Goal: Task Accomplishment & Management: Complete application form

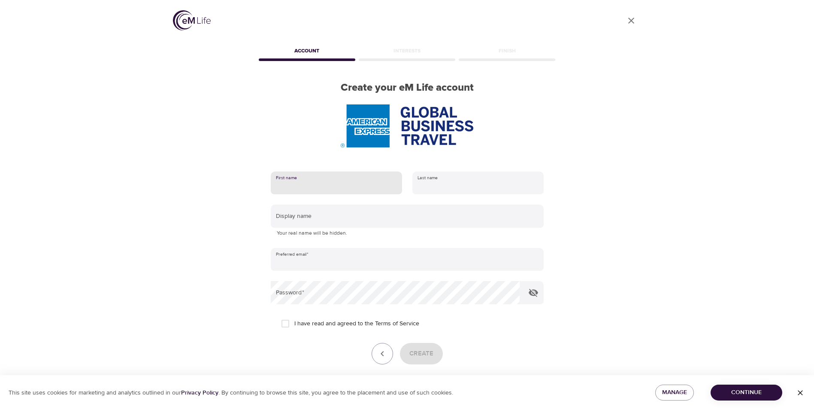
type input "[PERSON_NAME]"
type input "[PERSON_NAME][EMAIL_ADDRESS][PERSON_NAME][PERSON_NAME][DOMAIN_NAME]"
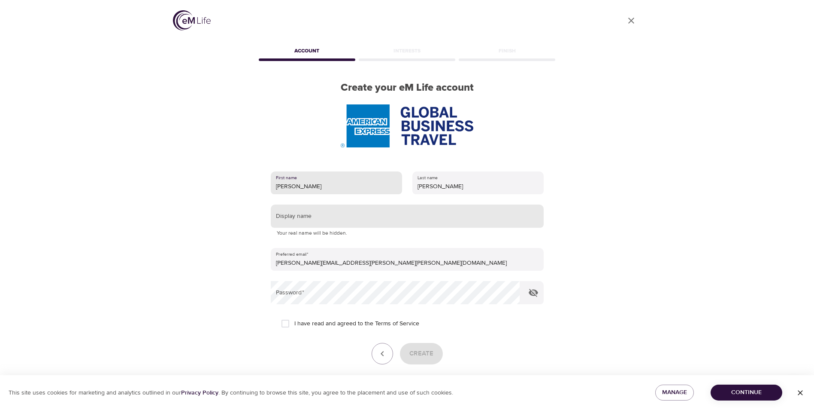
click at [351, 218] on input "text" at bounding box center [407, 215] width 273 height 23
click at [285, 325] on input "I have read and agreed to the Terms of Service" at bounding box center [285, 323] width 18 height 18
checkbox input "true"
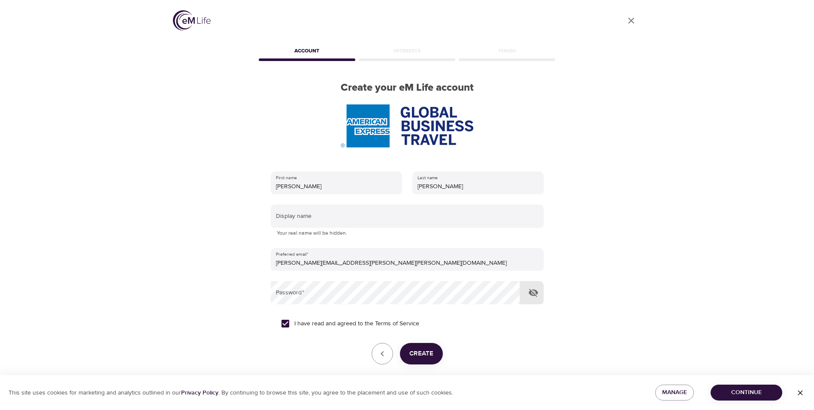
click at [532, 294] on icon "button" at bounding box center [533, 292] width 10 height 10
click at [424, 351] on span "Create" at bounding box center [422, 353] width 24 height 11
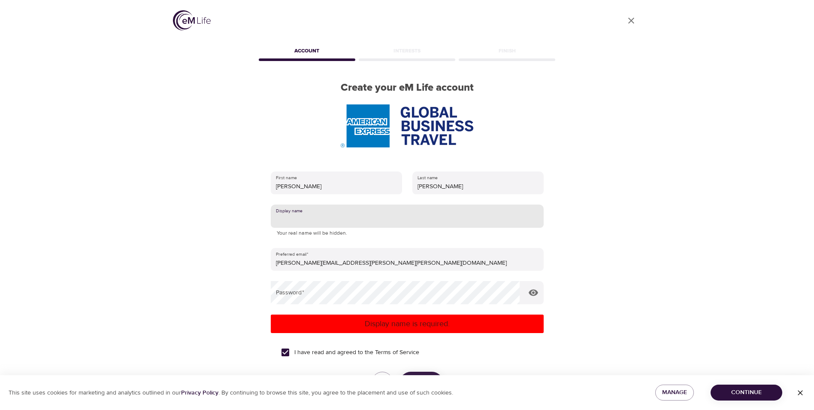
click at [352, 216] on input "text" at bounding box center [407, 215] width 273 height 23
type input "[PERSON_NAME]"
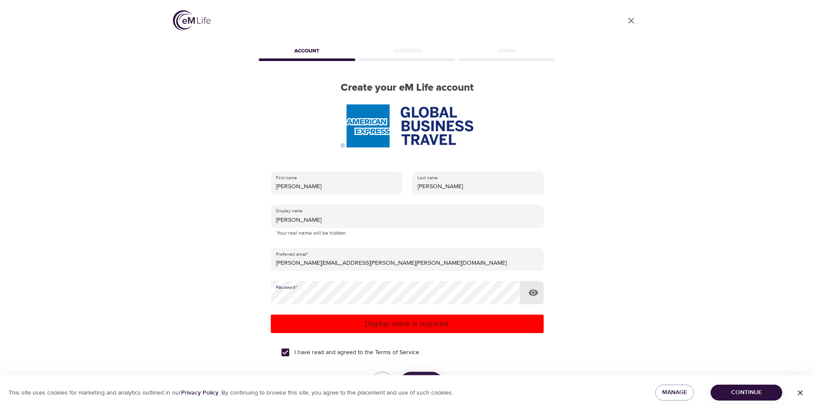
click at [416, 325] on p "Display name is required." at bounding box center [407, 324] width 266 height 12
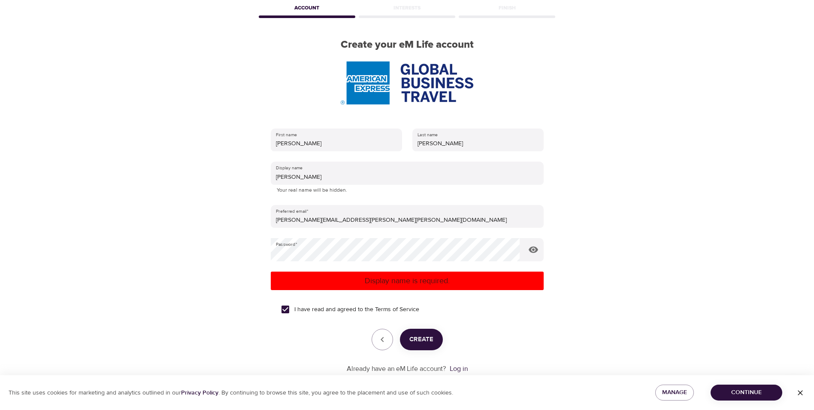
click at [423, 343] on span "Create" at bounding box center [422, 339] width 24 height 11
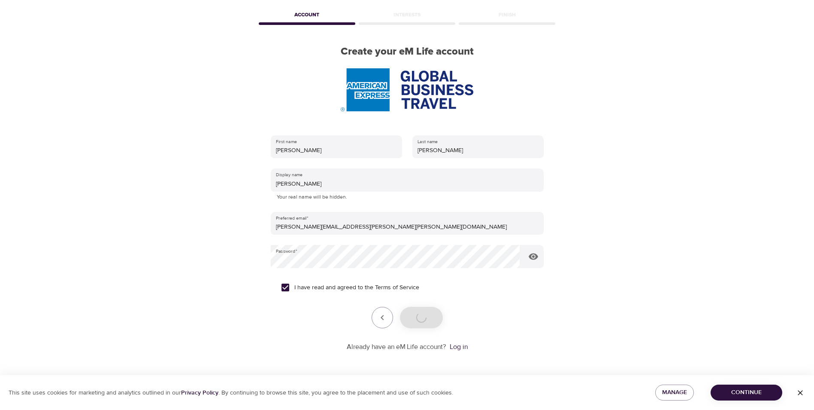
scroll to position [36, 0]
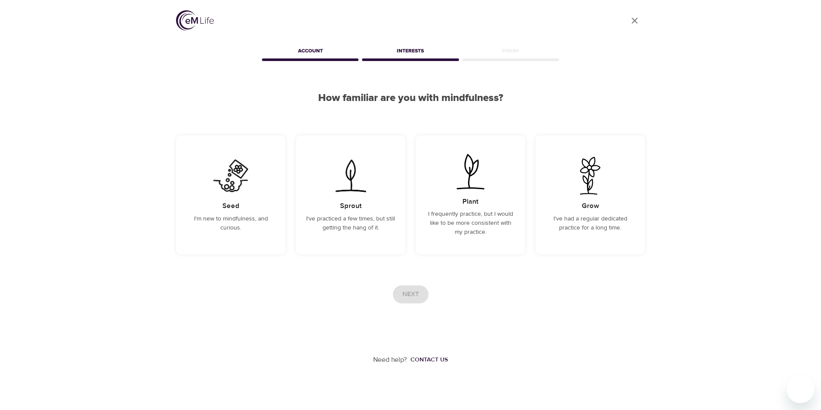
drag, startPoint x: 796, startPoint y: 0, endPoint x: 650, endPoint y: 347, distance: 376.1
click at [650, 347] on div "User Profile Account Interests Finish How familiar are you with mindfulness? Se…" at bounding box center [410, 182] width 489 height 364
click at [240, 233] on div "Seed I'm new to mindfulness, and curious." at bounding box center [230, 194] width 109 height 119
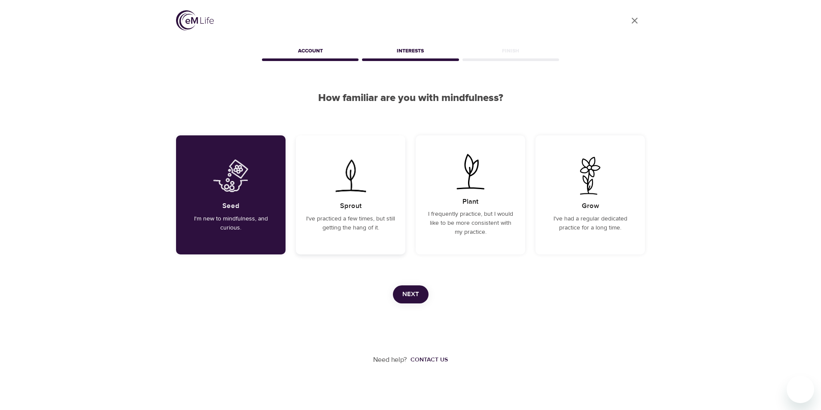
click at [377, 234] on div "Sprout I've practiced a few times, but still getting the hang of it." at bounding box center [350, 194] width 109 height 119
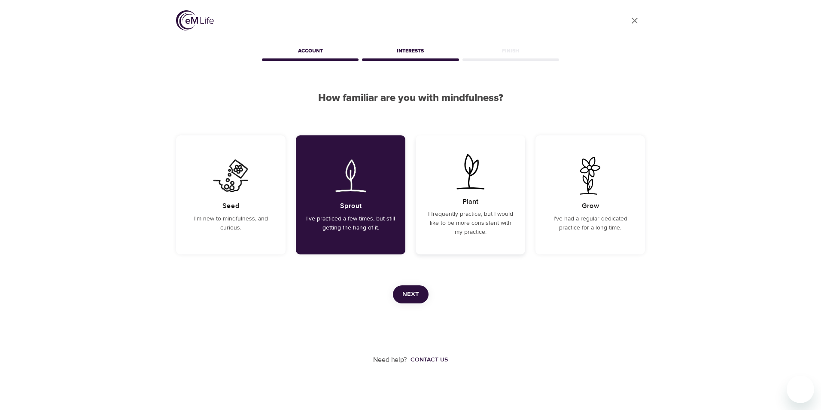
click at [451, 234] on p "I frequently practice, but I would like to be more consistent with my practice." at bounding box center [470, 222] width 89 height 27
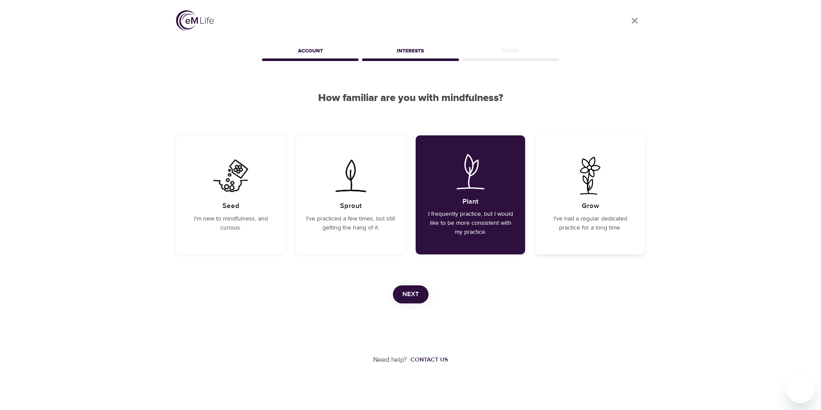
click at [571, 225] on p "I've had a regular dedicated practice for a long time." at bounding box center [590, 223] width 89 height 18
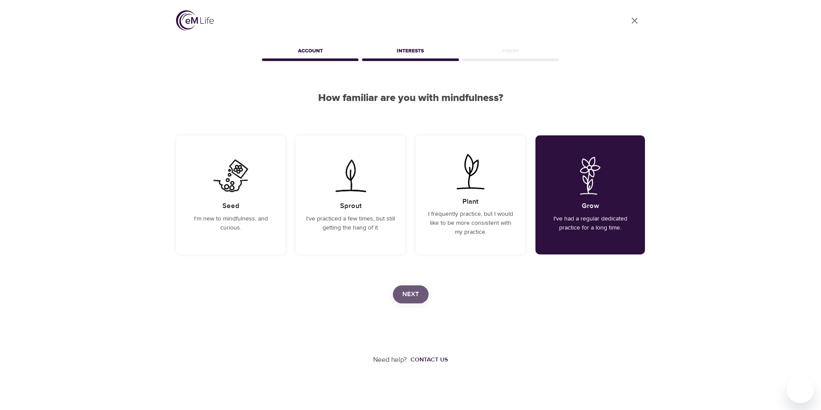
click at [423, 294] on button "Next" at bounding box center [411, 294] width 36 height 18
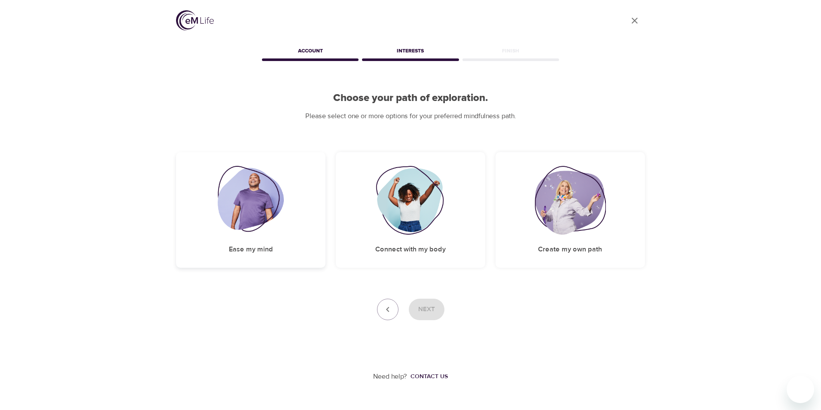
click at [293, 228] on div "Ease my mind" at bounding box center [250, 209] width 149 height 115
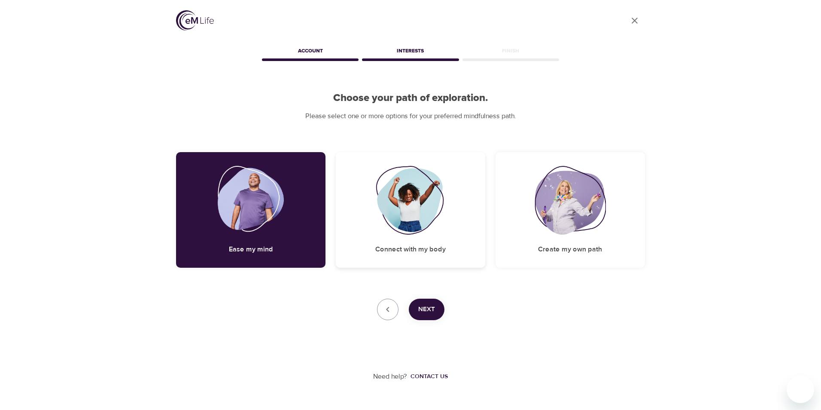
click at [400, 227] on img at bounding box center [411, 200] width 70 height 69
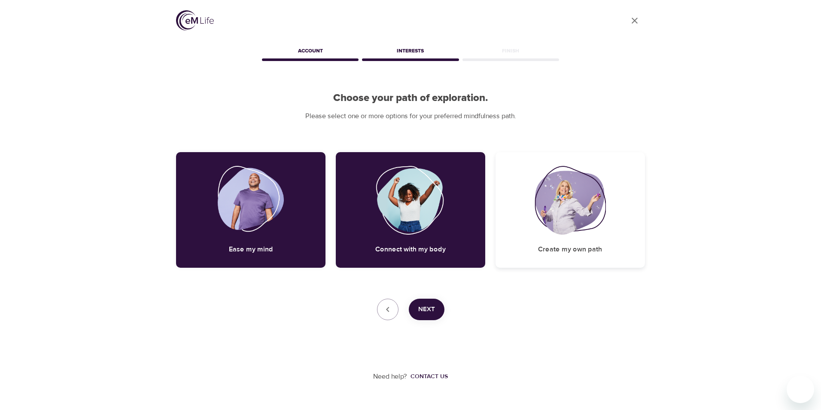
click at [568, 229] on img at bounding box center [569, 200] width 71 height 69
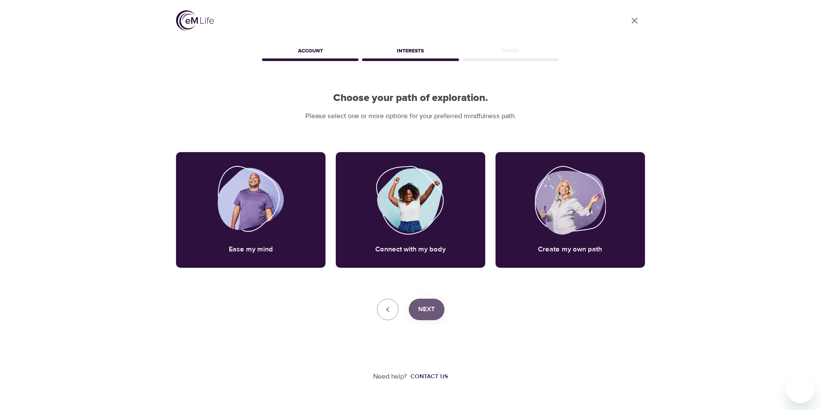
click at [432, 308] on span "Next" at bounding box center [426, 308] width 17 height 11
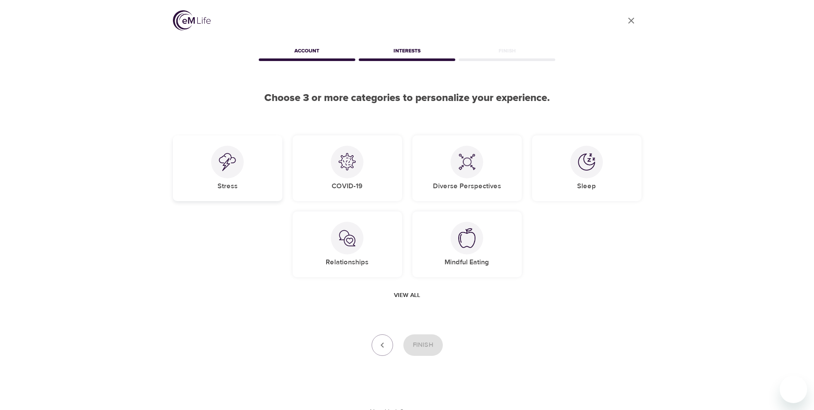
click at [242, 192] on div "Stress" at bounding box center [227, 168] width 109 height 66
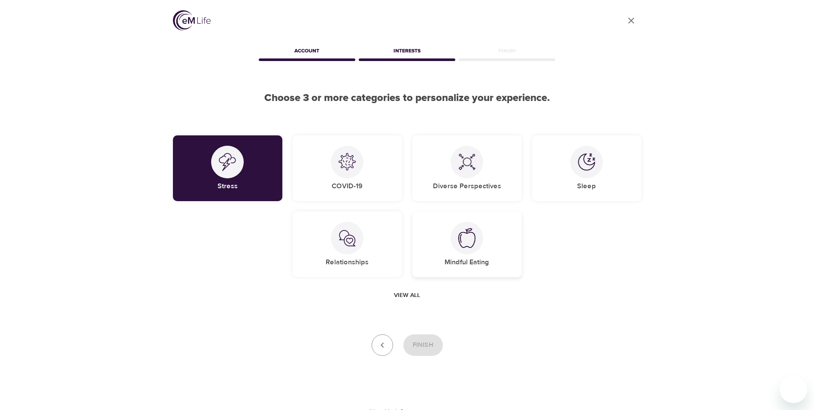
click at [452, 243] on div at bounding box center [467, 237] width 33 height 33
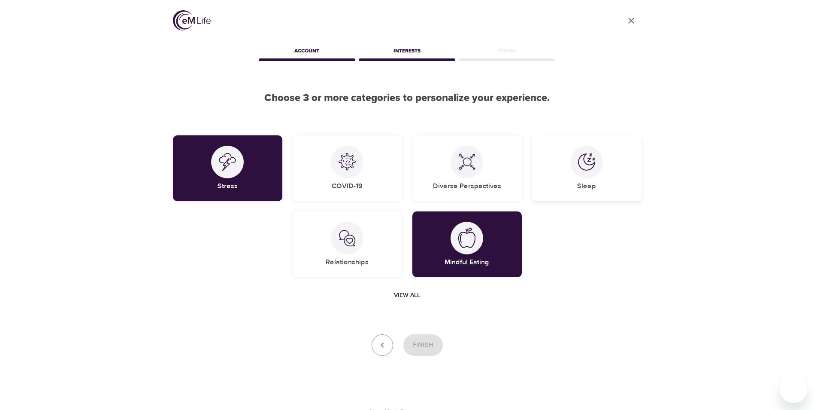
click at [567, 176] on div "Sleep" at bounding box center [586, 168] width 109 height 66
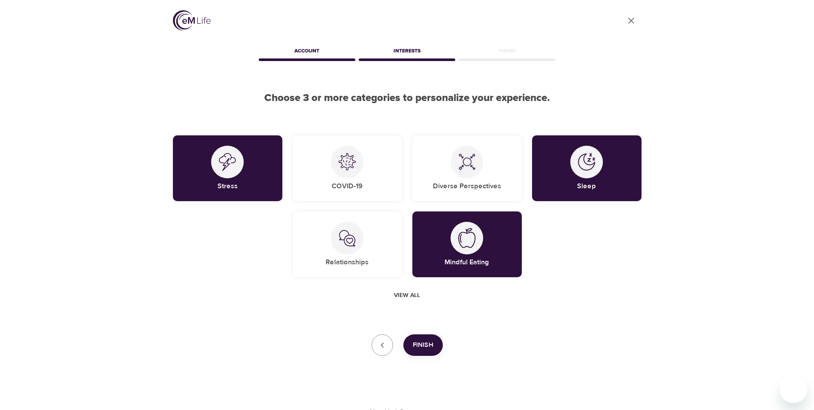
click at [420, 346] on span "Finish" at bounding box center [423, 344] width 21 height 11
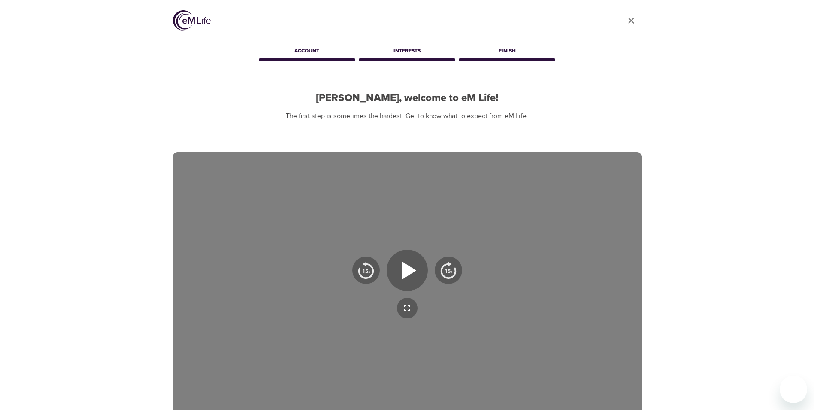
scroll to position [43, 0]
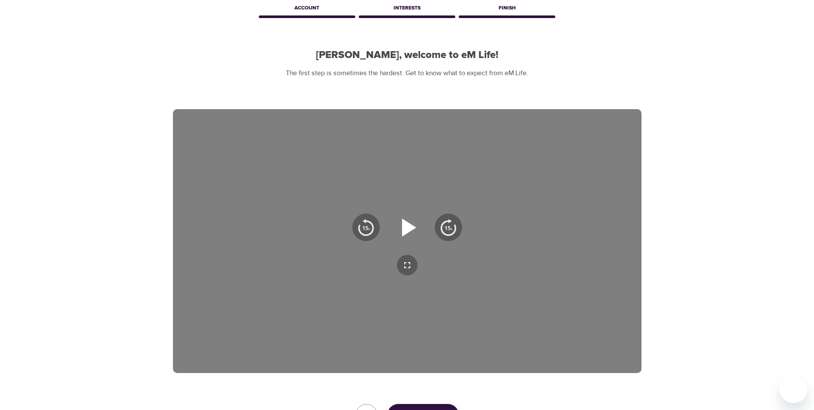
click at [408, 232] on icon "button" at bounding box center [407, 227] width 31 height 31
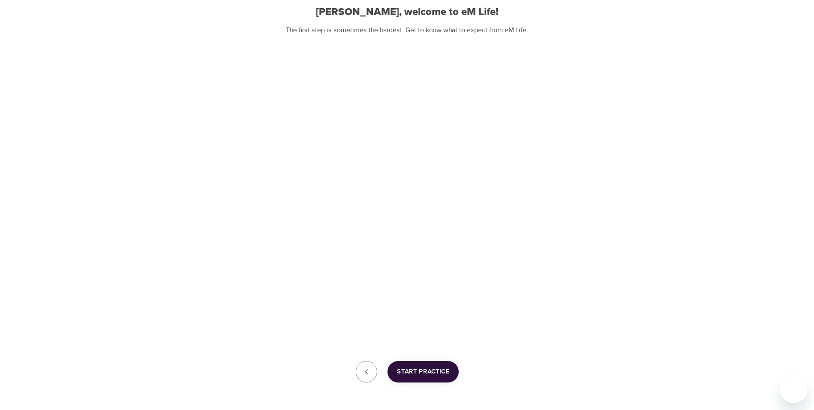
scroll to position [120, 0]
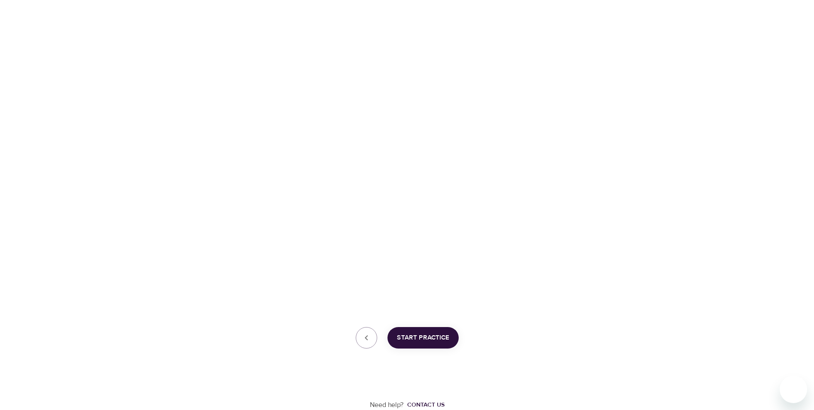
click at [433, 344] on button "Start Practice" at bounding box center [423, 337] width 71 height 21
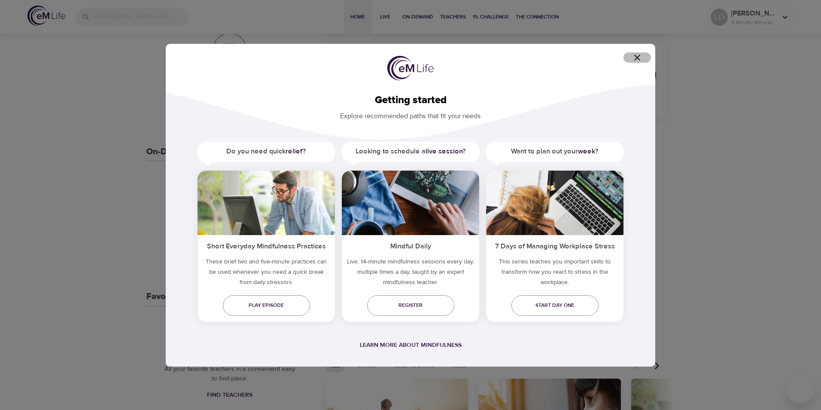
click at [639, 59] on icon "button" at bounding box center [637, 58] width 6 height 6
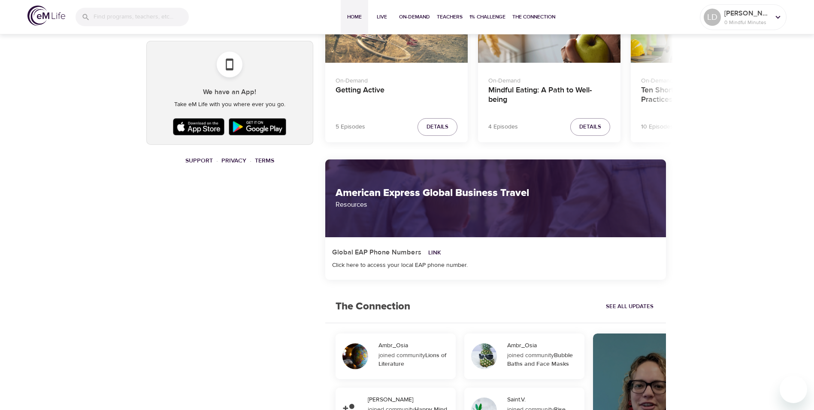
scroll to position [549, 0]
